Goal: Task Accomplishment & Management: Use online tool/utility

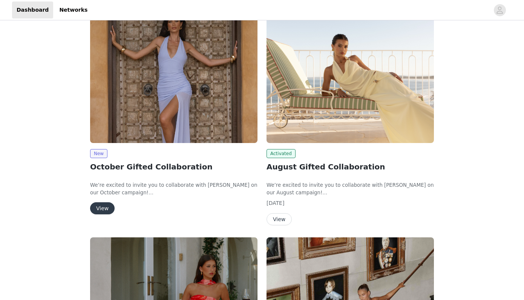
scroll to position [73, 0]
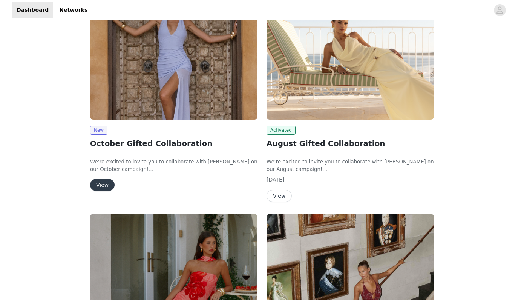
click at [108, 184] on button "View" at bounding box center [102, 185] width 24 height 12
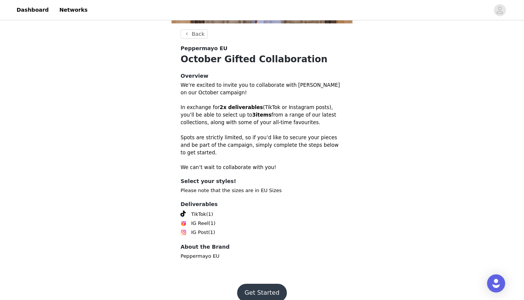
scroll to position [179, 0]
click at [265, 284] on button "Get Started" at bounding box center [262, 293] width 50 height 18
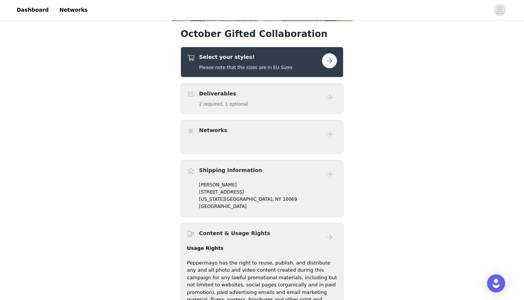
scroll to position [210, 0]
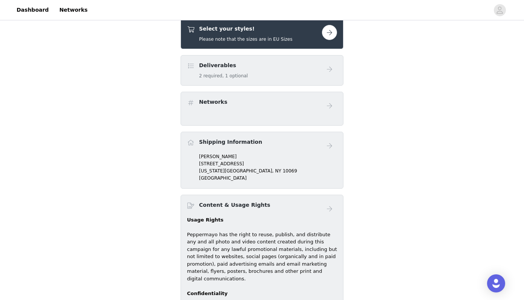
click at [329, 34] on button "button" at bounding box center [329, 32] width 15 height 15
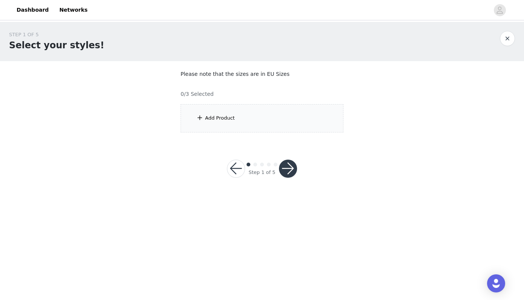
click at [208, 116] on div "Add Product" at bounding box center [220, 118] width 30 height 8
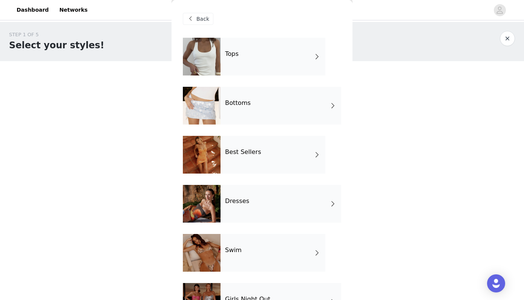
click at [314, 107] on div "Bottoms" at bounding box center [280, 106] width 121 height 38
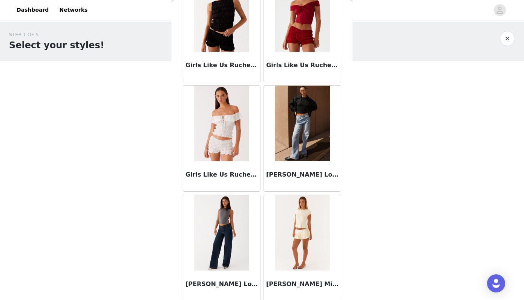
scroll to position [844, 0]
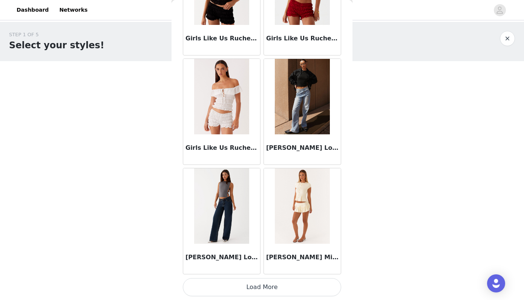
click at [246, 286] on button "Load More" at bounding box center [262, 287] width 158 height 18
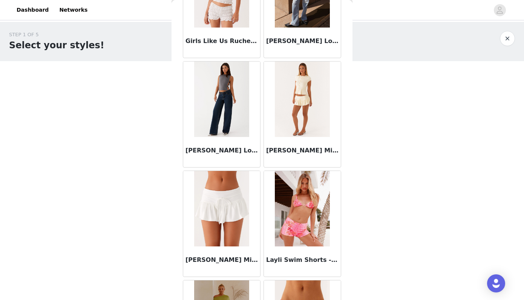
scroll to position [963, 0]
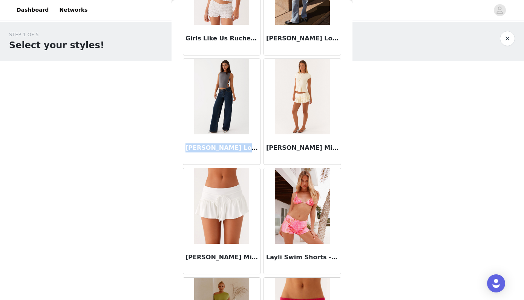
drag, startPoint x: 186, startPoint y: 148, endPoint x: 254, endPoint y: 146, distance: 68.2
click at [254, 146] on h3 "[PERSON_NAME] Low Rise Denim Jeans - Washed Denim" at bounding box center [221, 147] width 72 height 9
copy h3 "[PERSON_NAME] Low Rise Denim"
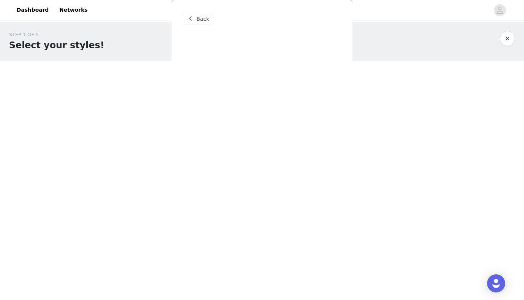
scroll to position [0, 0]
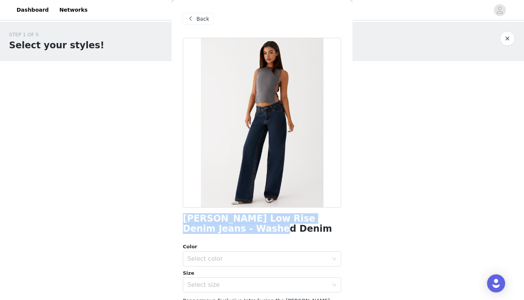
drag, startPoint x: 252, startPoint y: 226, endPoint x: 179, endPoint y: 223, distance: 73.5
click at [179, 223] on div "Back [PERSON_NAME] Low Rise Denim Jeans - Washed Denim Color Select color Size …" at bounding box center [261, 150] width 181 height 300
copy h1 "[PERSON_NAME] Low Rise Denim Jeans - Washed Denim"
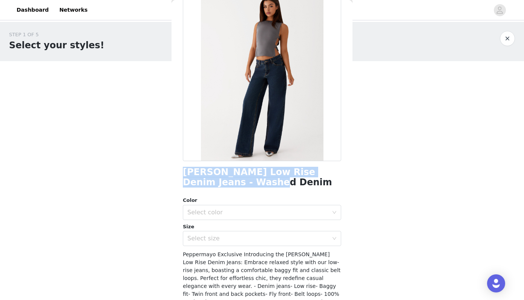
scroll to position [57, 0]
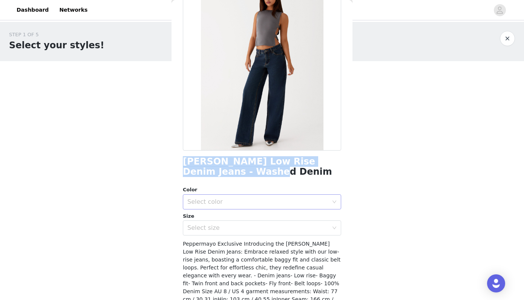
click at [208, 204] on div "Select color" at bounding box center [257, 202] width 141 height 8
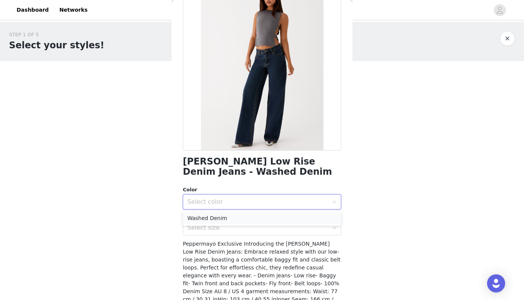
click at [208, 217] on li "Washed Denim" at bounding box center [262, 218] width 158 height 12
click at [208, 227] on div "Select size" at bounding box center [257, 228] width 141 height 8
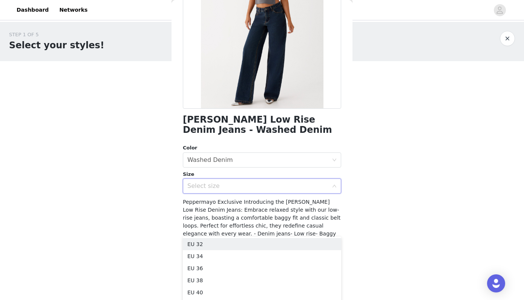
scroll to position [99, 0]
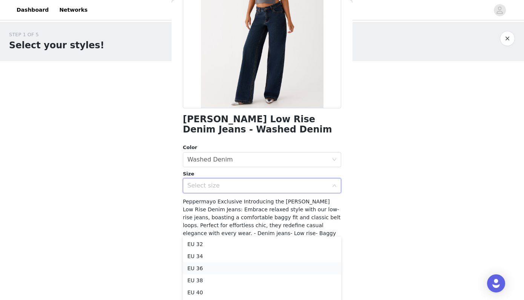
click at [197, 269] on li "EU 36" at bounding box center [262, 268] width 158 height 12
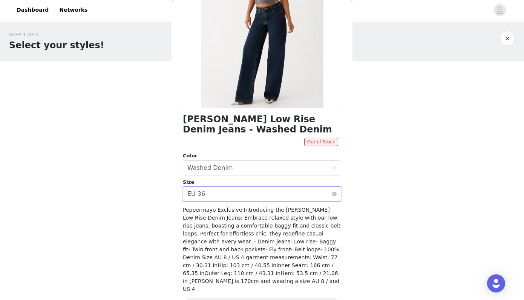
click at [219, 192] on div "Select size EU 36" at bounding box center [259, 194] width 144 height 14
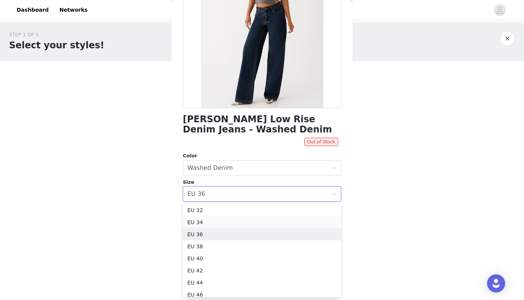
click at [218, 219] on li "EU 34" at bounding box center [262, 222] width 158 height 12
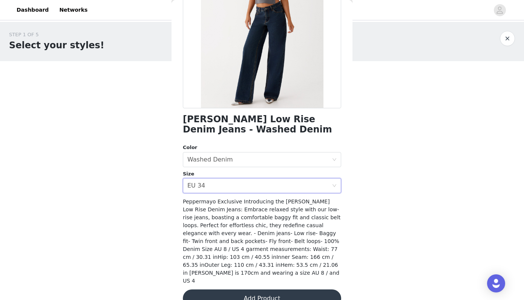
click at [216, 220] on div "Peppermayo Exclusive Introducing the [PERSON_NAME] Low Rise Denim Jeans: Embrac…" at bounding box center [262, 240] width 158 height 87
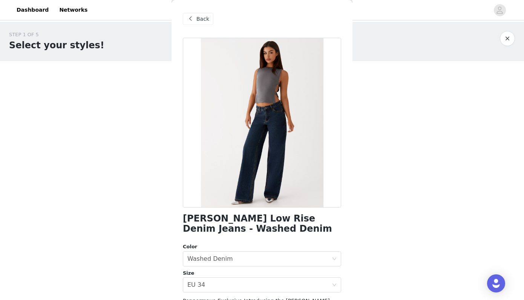
scroll to position [0, 0]
click at [193, 19] on span at bounding box center [190, 18] width 9 height 9
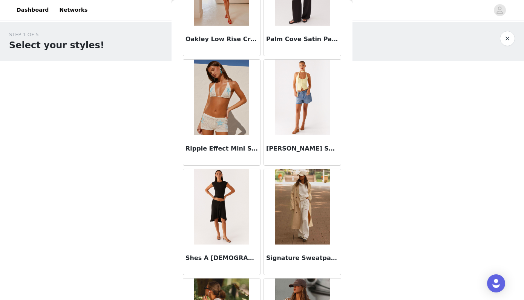
scroll to position [1853, 0]
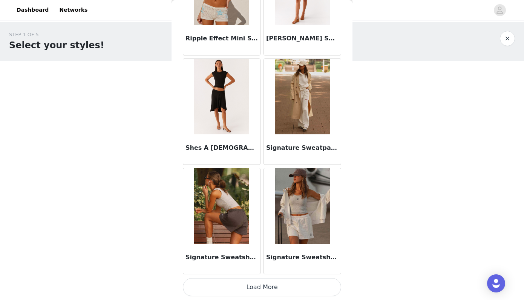
click at [274, 288] on button "Load More" at bounding box center [262, 287] width 158 height 18
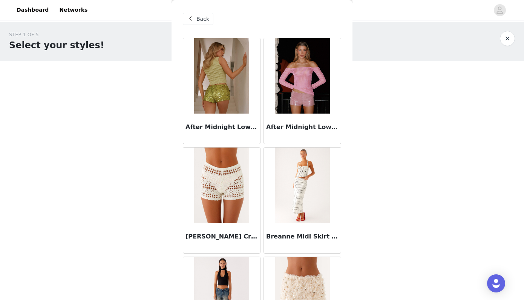
scroll to position [0, 0]
click at [200, 17] on span "Back" at bounding box center [202, 19] width 13 height 8
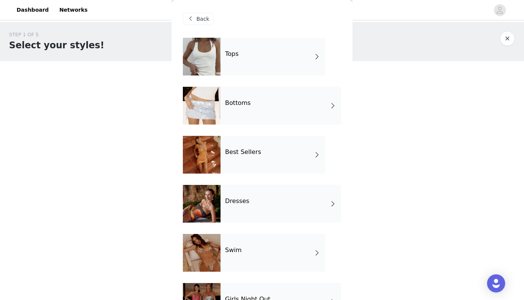
click at [245, 55] on div "Tops" at bounding box center [272, 57] width 105 height 38
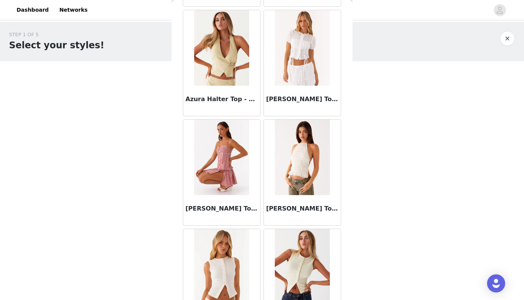
scroll to position [465, 0]
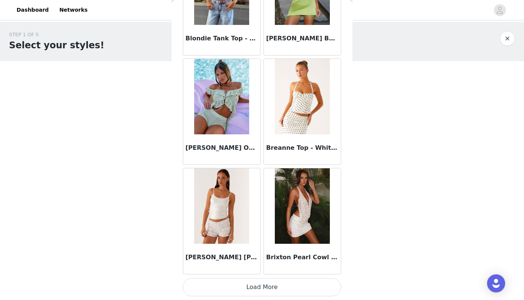
click at [283, 287] on button "Load More" at bounding box center [262, 287] width 158 height 18
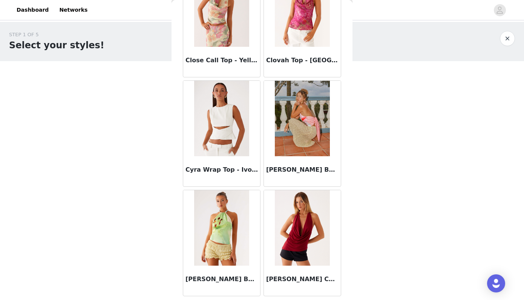
scroll to position [1938, 0]
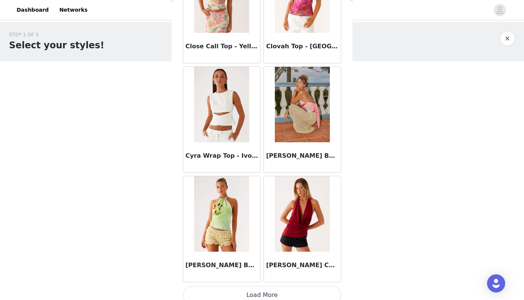
click at [297, 293] on button "Load More" at bounding box center [262, 295] width 158 height 18
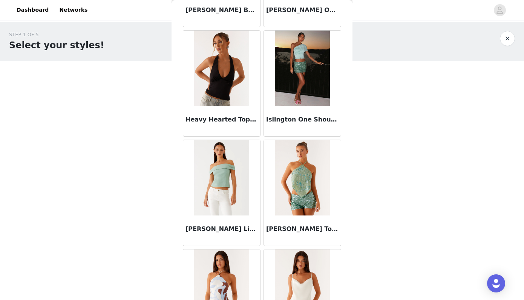
scroll to position [2989, 0]
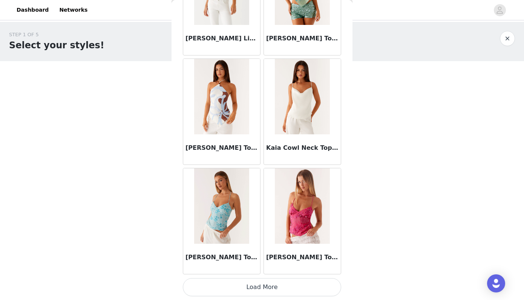
click at [271, 286] on button "Load More" at bounding box center [262, 287] width 158 height 18
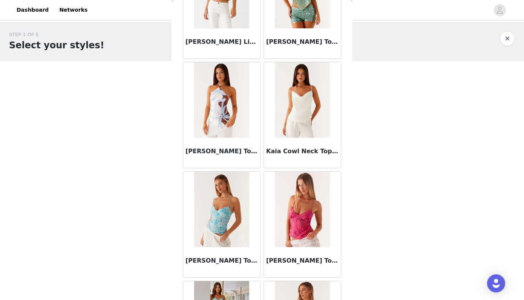
scroll to position [0, 0]
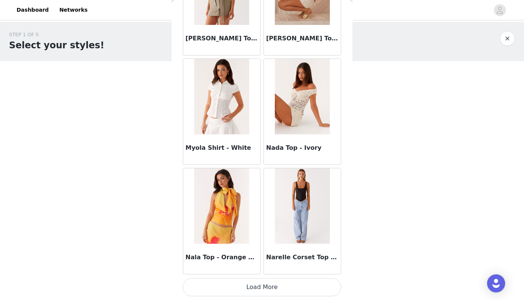
click at [271, 294] on button "Load More" at bounding box center [262, 287] width 158 height 18
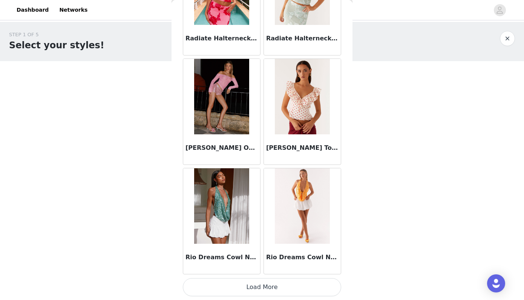
click at [280, 284] on button "Load More" at bounding box center [262, 287] width 158 height 18
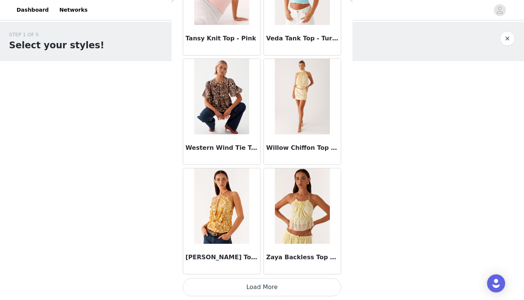
click at [265, 288] on button "Load More" at bounding box center [262, 287] width 158 height 18
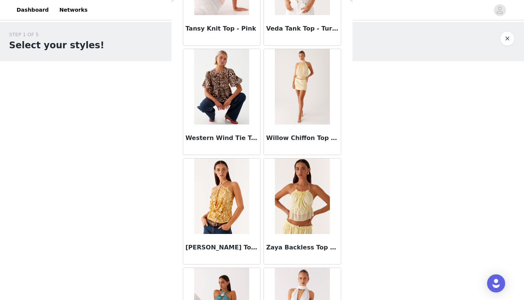
click at [234, 208] on img at bounding box center [221, 195] width 55 height 75
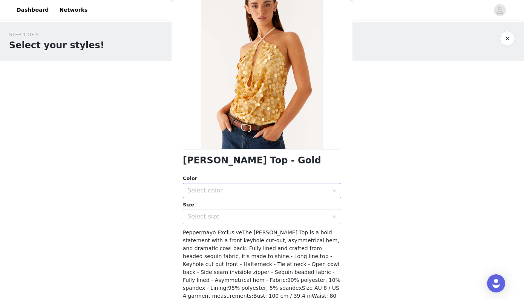
click at [225, 188] on div "Select color" at bounding box center [257, 191] width 141 height 8
click at [219, 207] on li "Gold" at bounding box center [262, 206] width 158 height 12
click at [217, 216] on div "Select size" at bounding box center [257, 217] width 141 height 8
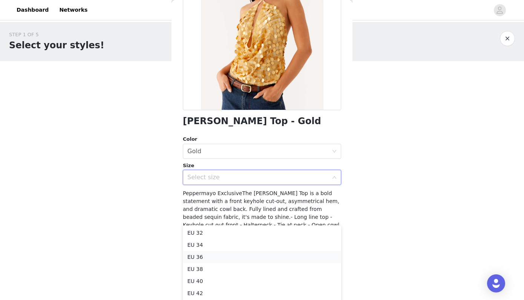
click at [209, 256] on li "EU 36" at bounding box center [262, 257] width 158 height 12
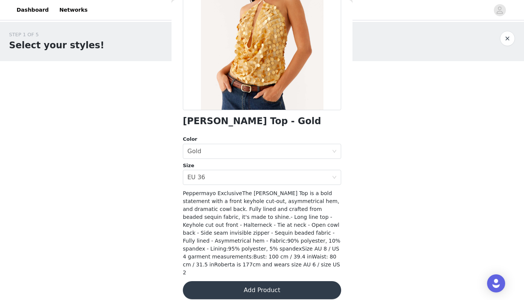
drag, startPoint x: 227, startPoint y: 285, endPoint x: 233, endPoint y: 212, distance: 72.9
click at [233, 212] on div "Xander Sequin Halter Top - Gold Color Select color Gold Size Select size EU 36 …" at bounding box center [262, 123] width 158 height 367
click at [216, 180] on div "Select size EU 36" at bounding box center [259, 177] width 144 height 14
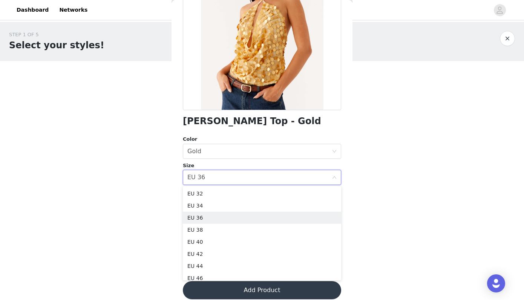
click at [157, 202] on body "Dashboard Networks STEP 1 OF 5 Select your styles! Please note that the sizes a…" at bounding box center [262, 150] width 524 height 300
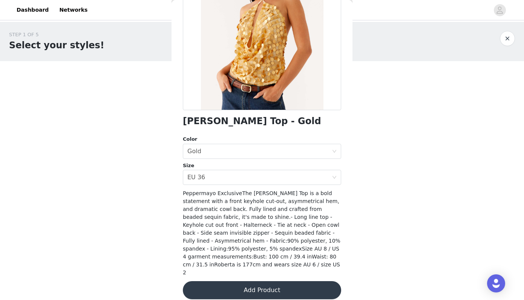
click at [239, 282] on button "Add Product" at bounding box center [262, 290] width 158 height 18
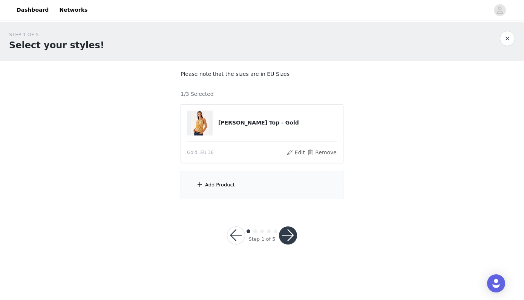
click at [219, 192] on div "Add Product" at bounding box center [261, 185] width 163 height 28
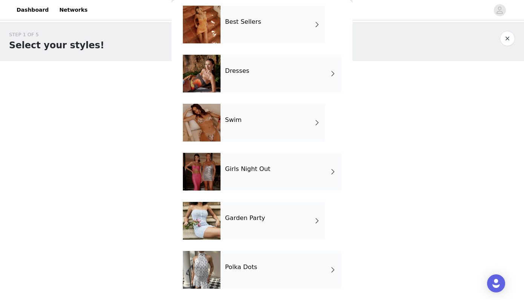
scroll to position [130, 0]
click at [243, 166] on h4 "Girls Night Out" at bounding box center [247, 168] width 45 height 7
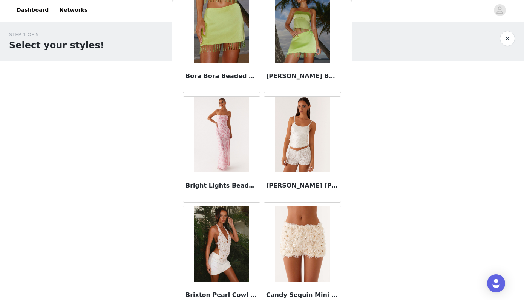
scroll to position [722, 0]
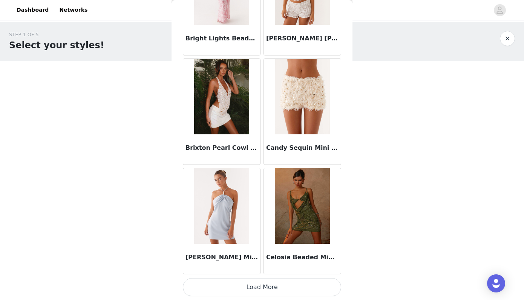
click at [269, 292] on button "Load More" at bounding box center [262, 287] width 158 height 18
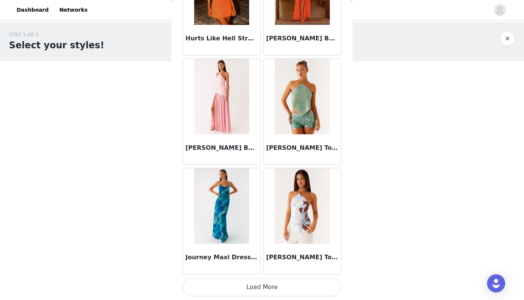
scroll to position [1946, 0]
click at [273, 285] on button "Load More" at bounding box center [262, 287] width 158 height 18
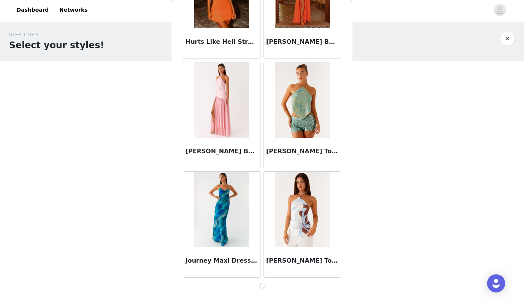
scroll to position [0, 0]
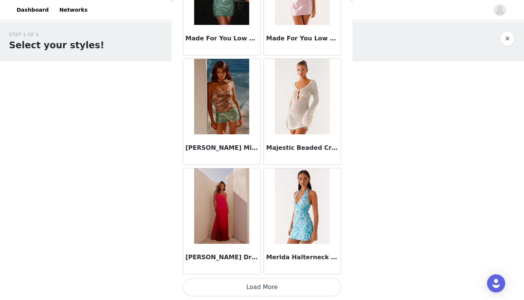
click at [269, 271] on div "Merida Halterneck Beaded Mini Dress - Blue" at bounding box center [302, 258] width 77 height 30
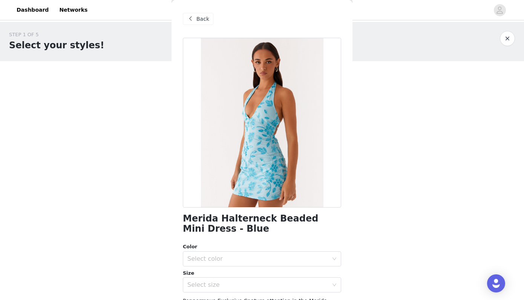
click at [198, 19] on span "Back" at bounding box center [202, 19] width 13 height 8
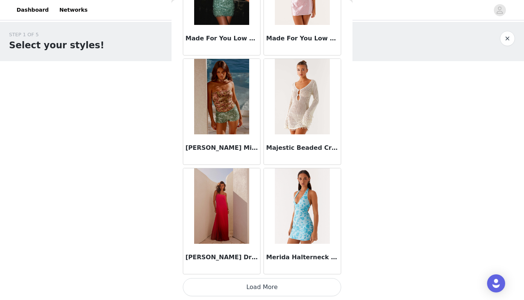
click at [249, 285] on button "Load More" at bounding box center [262, 287] width 158 height 18
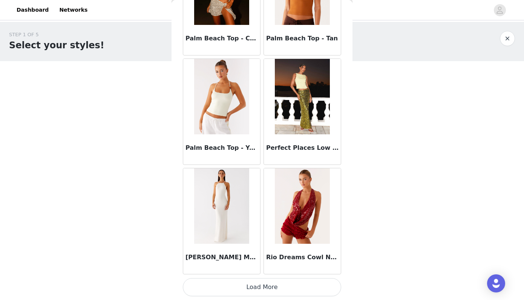
click at [263, 282] on button "Load More" at bounding box center [262, 287] width 158 height 18
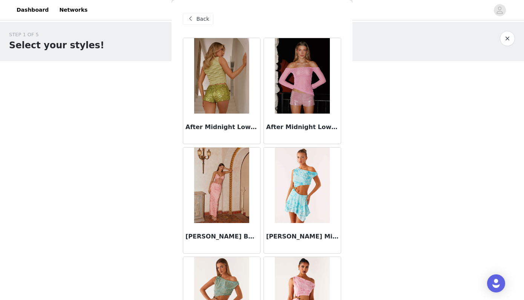
click at [200, 18] on span "Back" at bounding box center [202, 19] width 13 height 8
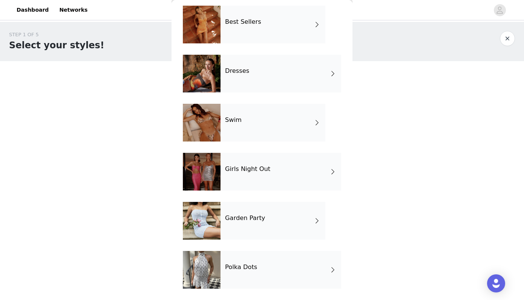
click at [234, 76] on div "Dresses" at bounding box center [280, 74] width 121 height 38
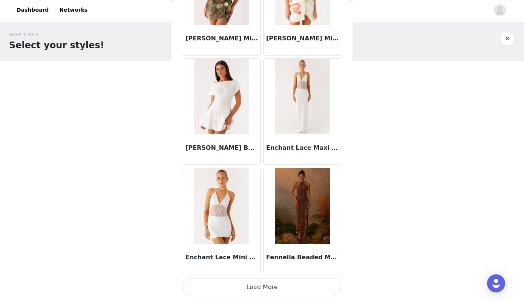
click at [243, 287] on button "Load More" at bounding box center [262, 287] width 158 height 18
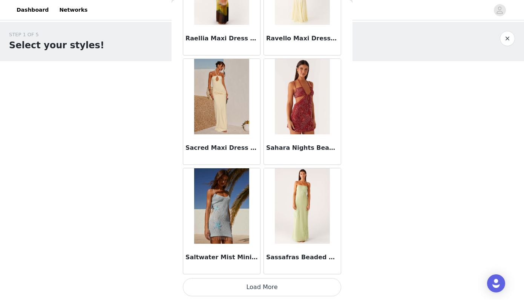
click at [271, 288] on button "Load More" at bounding box center [262, 287] width 158 height 18
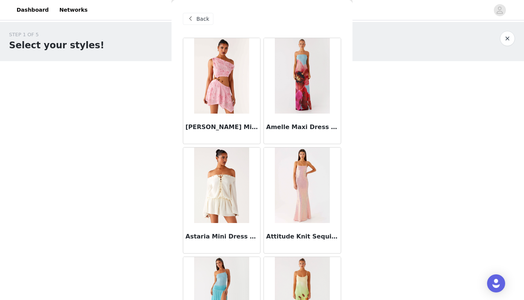
click at [193, 17] on span at bounding box center [190, 18] width 9 height 9
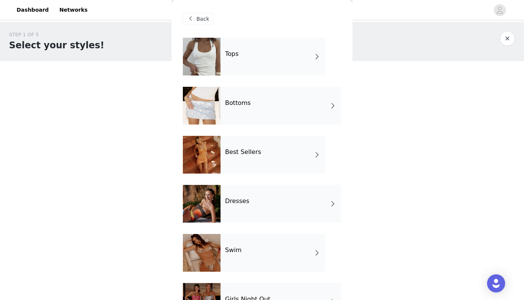
click at [253, 157] on div "Best Sellers" at bounding box center [272, 155] width 105 height 38
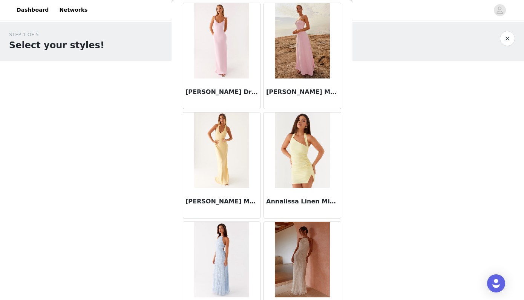
scroll to position [780, 0]
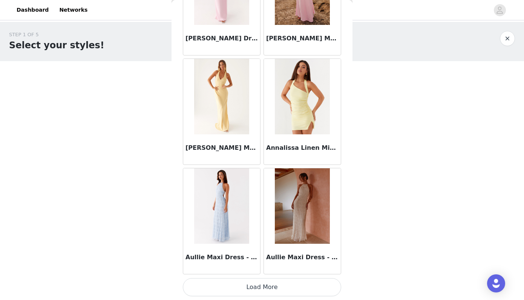
click at [264, 292] on button "Load More" at bounding box center [262, 287] width 158 height 18
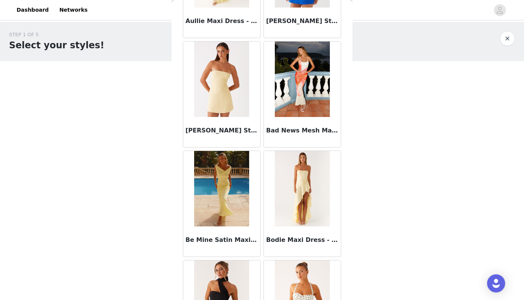
scroll to position [1402, 0]
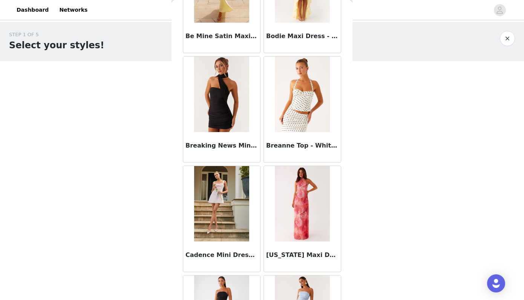
click at [303, 95] on img at bounding box center [302, 94] width 55 height 75
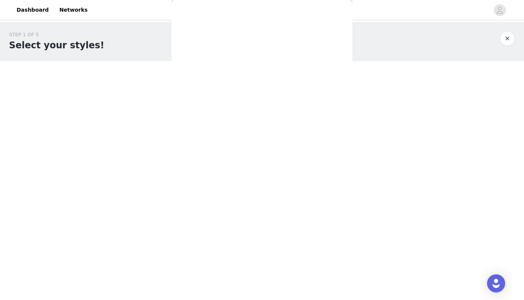
scroll to position [97, 0]
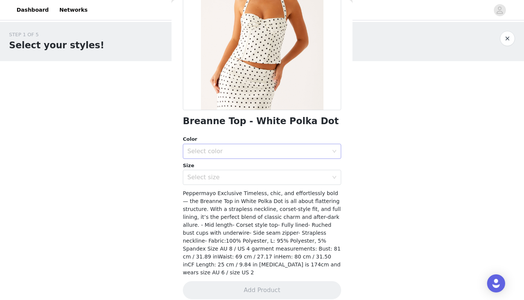
click at [229, 154] on div "Select color" at bounding box center [257, 151] width 141 height 8
click at [223, 169] on li "White Polka Dot" at bounding box center [262, 167] width 158 height 12
click at [219, 187] on div "Breanne Top - White Polka Dot Color Select color White Polka Dot Size Select si…" at bounding box center [262, 123] width 158 height 367
click at [217, 179] on div "Select size" at bounding box center [257, 177] width 141 height 8
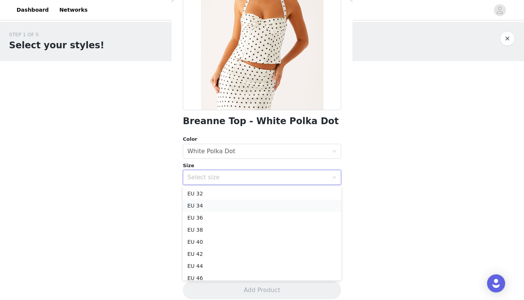
click at [209, 207] on li "EU 34" at bounding box center [262, 205] width 158 height 12
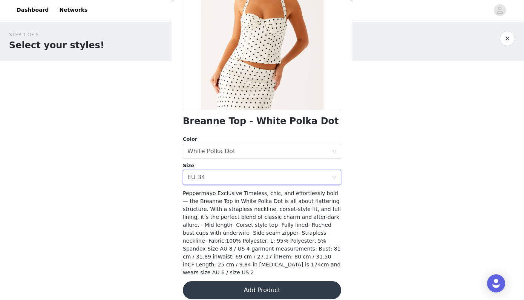
click at [260, 281] on button "Add Product" at bounding box center [262, 290] width 158 height 18
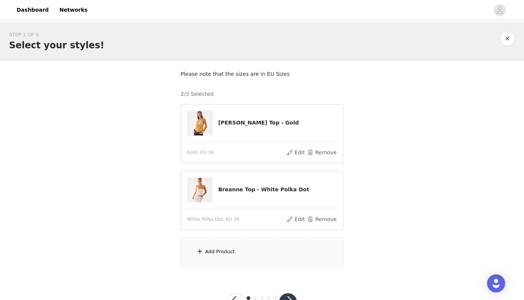
click at [241, 251] on div "Add Product" at bounding box center [261, 251] width 163 height 28
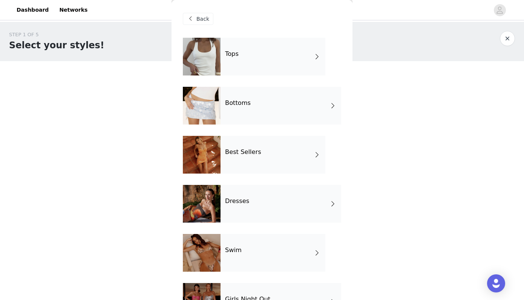
click at [247, 103] on h4 "Bottoms" at bounding box center [238, 102] width 26 height 7
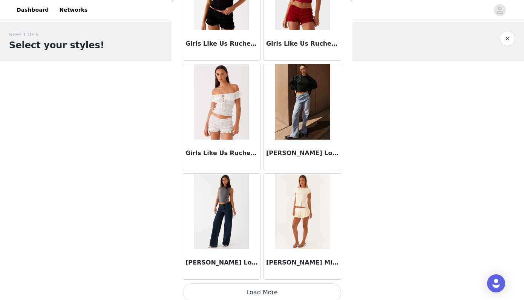
scroll to position [850, 0]
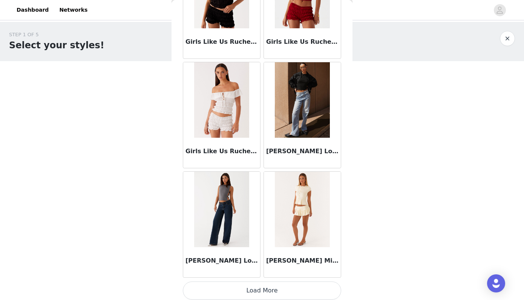
click at [300, 109] on img at bounding box center [302, 99] width 55 height 75
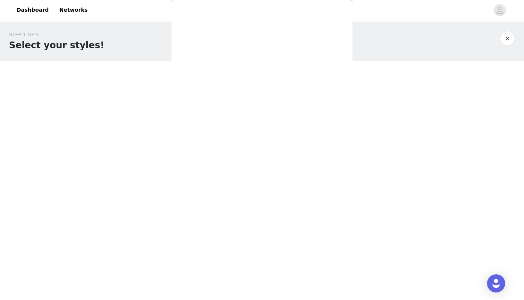
scroll to position [0, 0]
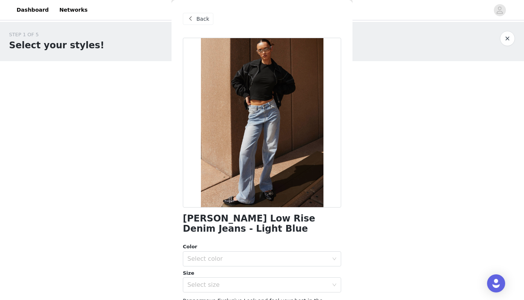
click at [201, 21] on span "Back" at bounding box center [202, 19] width 13 height 8
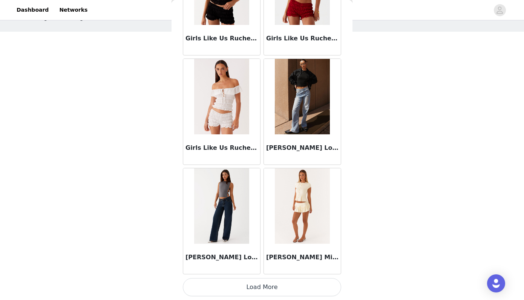
scroll to position [29, 0]
click at [296, 285] on button "Load More" at bounding box center [262, 287] width 158 height 18
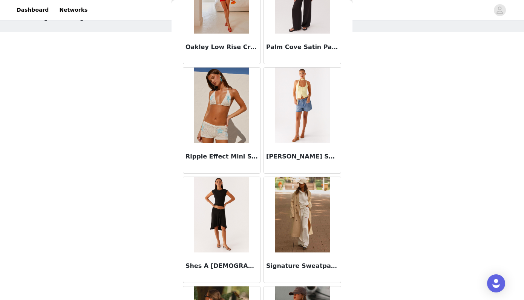
scroll to position [1836, 0]
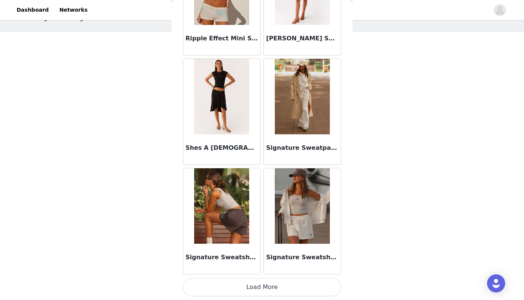
click at [283, 291] on button "Load More" at bounding box center [262, 287] width 158 height 18
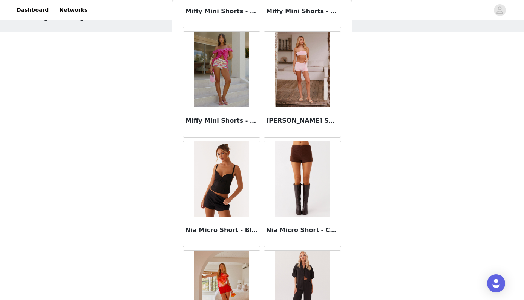
scroll to position [1540, 0]
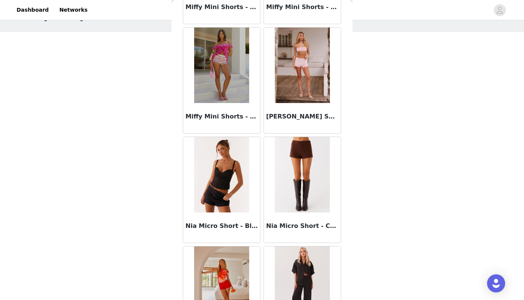
click at [300, 160] on img at bounding box center [302, 174] width 55 height 75
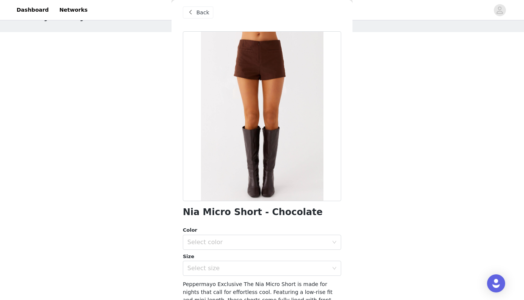
scroll to position [7, 0]
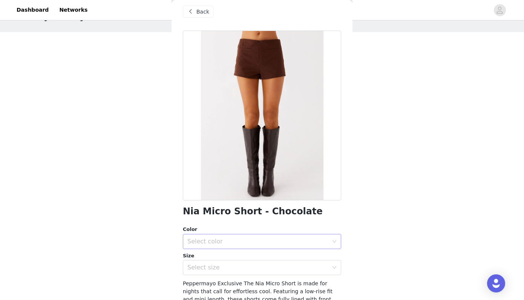
click at [210, 239] on div "Select color" at bounding box center [257, 241] width 141 height 8
click at [209, 254] on li "Chocolate" at bounding box center [262, 257] width 158 height 12
click at [209, 263] on div "Select size" at bounding box center [257, 267] width 141 height 8
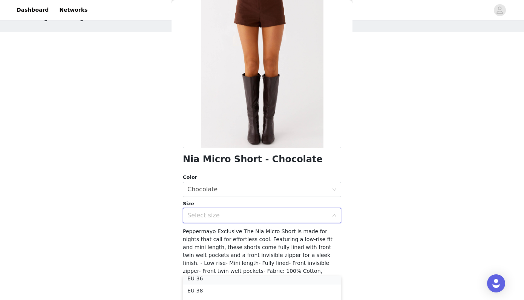
scroll to position [26, 0]
click at [201, 279] on li "EU 36" at bounding box center [262, 282] width 158 height 12
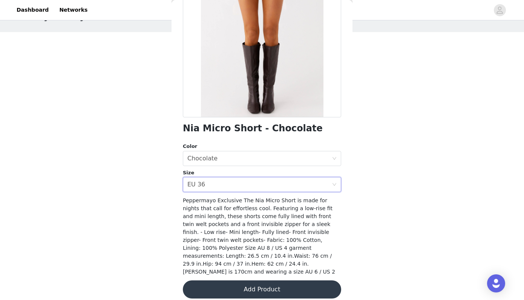
scroll to position [89, 0]
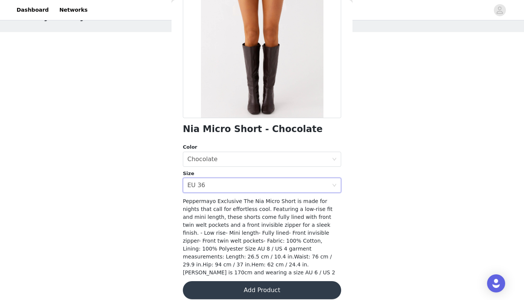
click at [221, 287] on button "Add Product" at bounding box center [262, 290] width 158 height 18
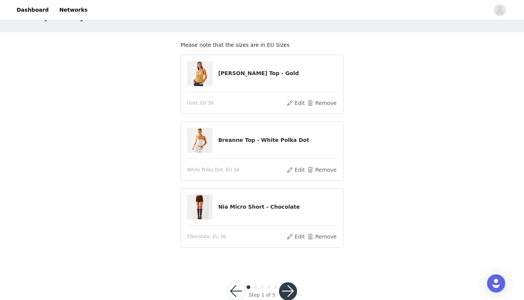
scroll to position [42, 0]
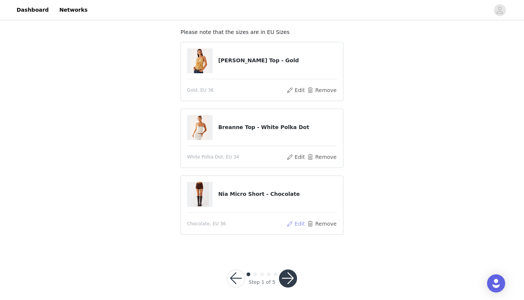
click at [300, 223] on button "Edit" at bounding box center [295, 223] width 19 height 9
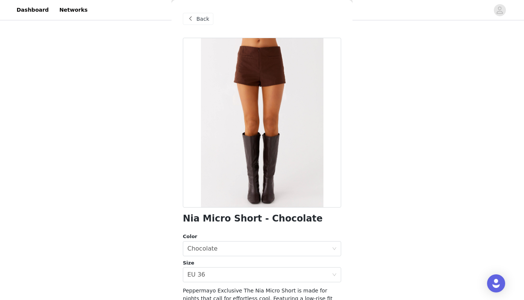
click at [208, 20] on span "Back" at bounding box center [202, 19] width 13 height 8
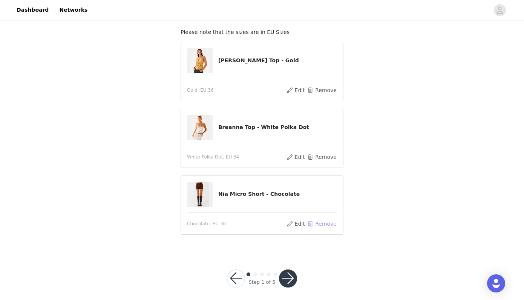
click at [318, 223] on button "Remove" at bounding box center [322, 223] width 30 height 9
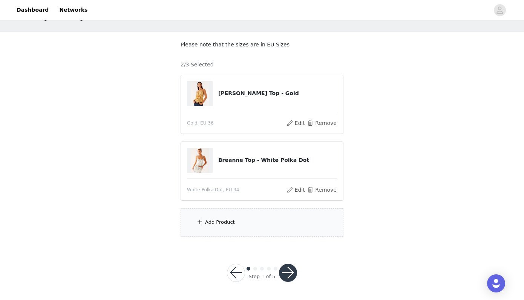
scroll to position [29, 0]
click at [227, 228] on div "Add Product" at bounding box center [261, 222] width 163 height 28
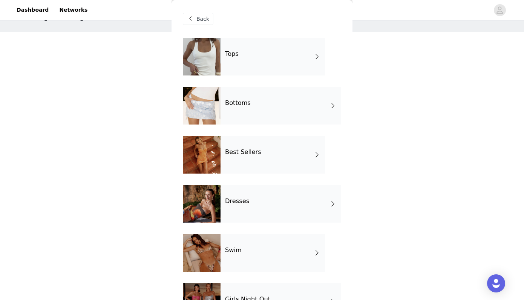
click at [224, 72] on div "Tops" at bounding box center [272, 57] width 105 height 38
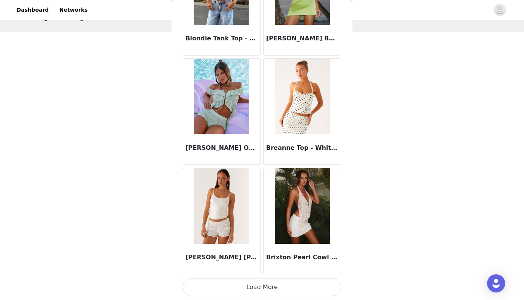
scroll to position [854, 0]
click at [256, 287] on button "Load More" at bounding box center [262, 287] width 158 height 18
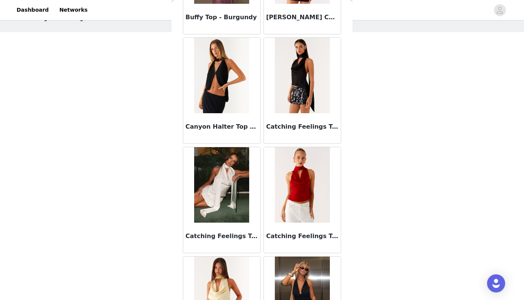
scroll to position [1203, 0]
click at [216, 65] on img at bounding box center [221, 74] width 55 height 75
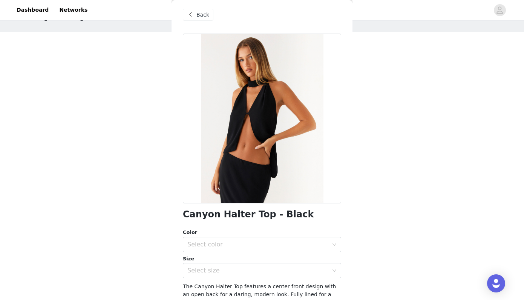
scroll to position [18, 0]
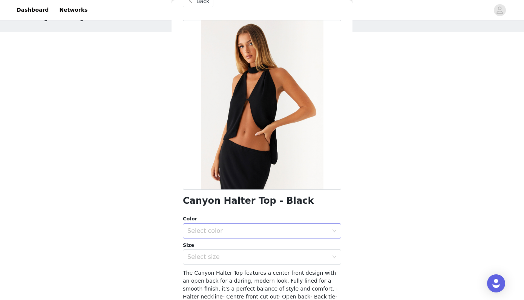
click at [230, 230] on div "Select color" at bounding box center [257, 231] width 141 height 8
click at [215, 248] on li "Black" at bounding box center [262, 247] width 158 height 12
click at [213, 258] on div "Select size" at bounding box center [257, 257] width 141 height 8
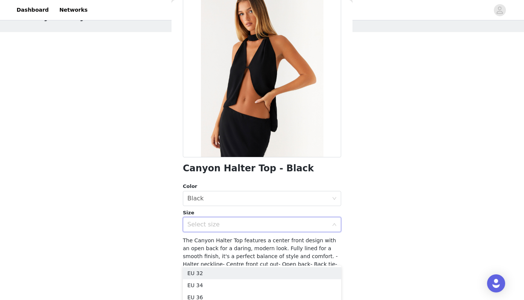
scroll to position [68, 0]
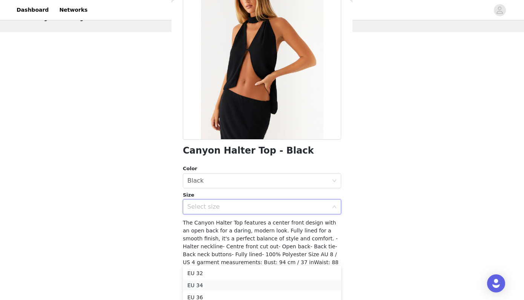
click at [208, 286] on li "EU 34" at bounding box center [262, 285] width 158 height 12
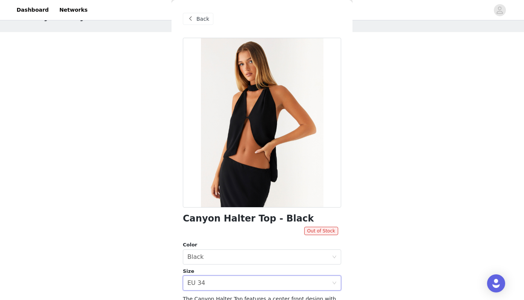
scroll to position [0, 0]
click at [203, 18] on span "Back" at bounding box center [202, 19] width 13 height 8
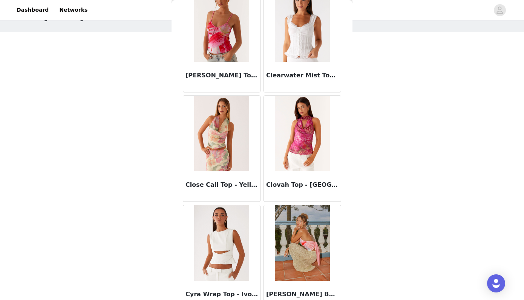
scroll to position [1802, 0]
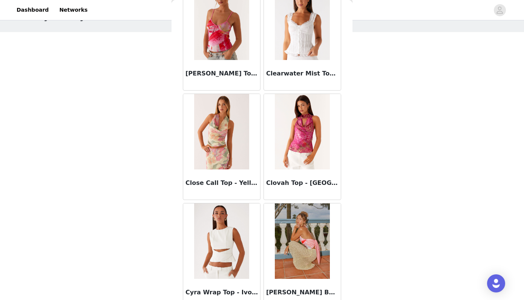
click at [218, 36] on img at bounding box center [221, 22] width 55 height 75
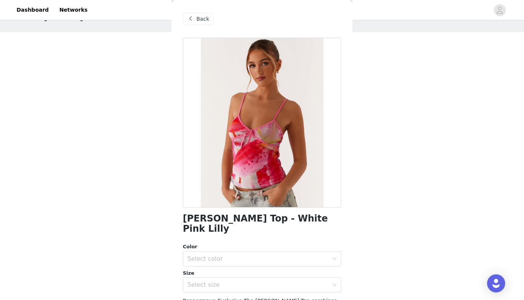
scroll to position [0, 0]
click at [198, 19] on span "Back" at bounding box center [202, 19] width 13 height 8
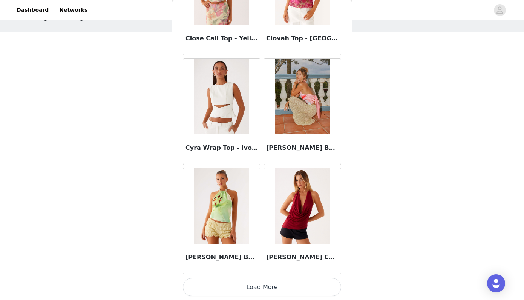
scroll to position [29, 0]
click at [234, 285] on button "Load More" at bounding box center [262, 287] width 158 height 18
